Goal: Transaction & Acquisition: Purchase product/service

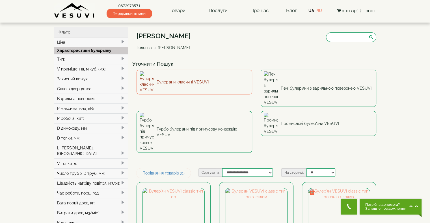
click at [236, 82] on link "Булер'яни класичні VESUVI" at bounding box center [194, 82] width 116 height 25
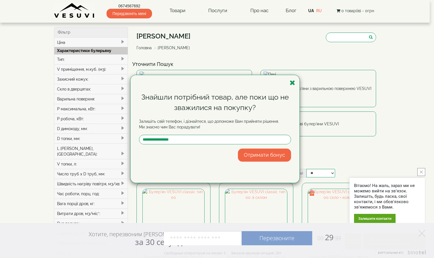
click at [261, 9] on div "Знайшли потрібний товар, але поки що не зважилися на покупку? Залишіть свій тел…" at bounding box center [217, 129] width 434 height 258
click at [292, 75] on div "Знайшли потрібний товар, але поки що не зважилися на покупку? Залишіть свій тел…" at bounding box center [214, 129] width 169 height 108
click at [291, 79] on icon "button" at bounding box center [293, 82] width 6 height 7
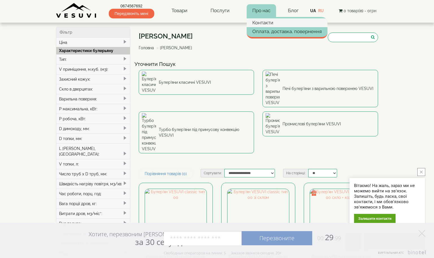
click at [264, 22] on link "Контакти" at bounding box center [287, 22] width 81 height 8
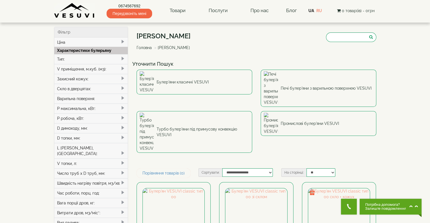
click at [66, 10] on img at bounding box center [74, 11] width 41 height 16
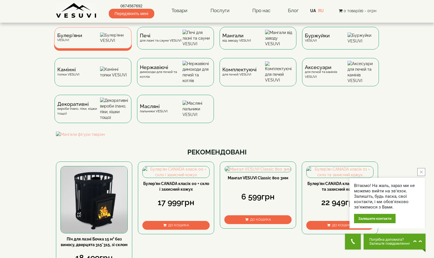
click at [75, 42] on div "[PERSON_NAME]" at bounding box center [69, 37] width 25 height 9
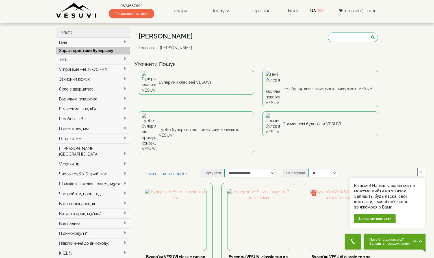
click at [123, 70] on span at bounding box center [125, 68] width 5 height 5
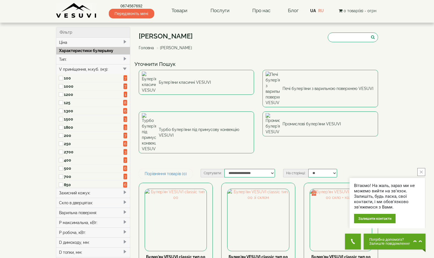
drag, startPoint x: 56, startPoint y: 70, endPoint x: 108, endPoint y: 70, distance: 52.0
click at [108, 70] on div "V приміщення, м.куб. (м3):" at bounding box center [93, 69] width 74 height 10
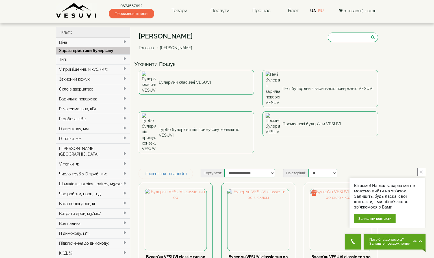
copy div "V приміщення, м.куб. (м3):"
